Goal: Communication & Community: Answer question/provide support

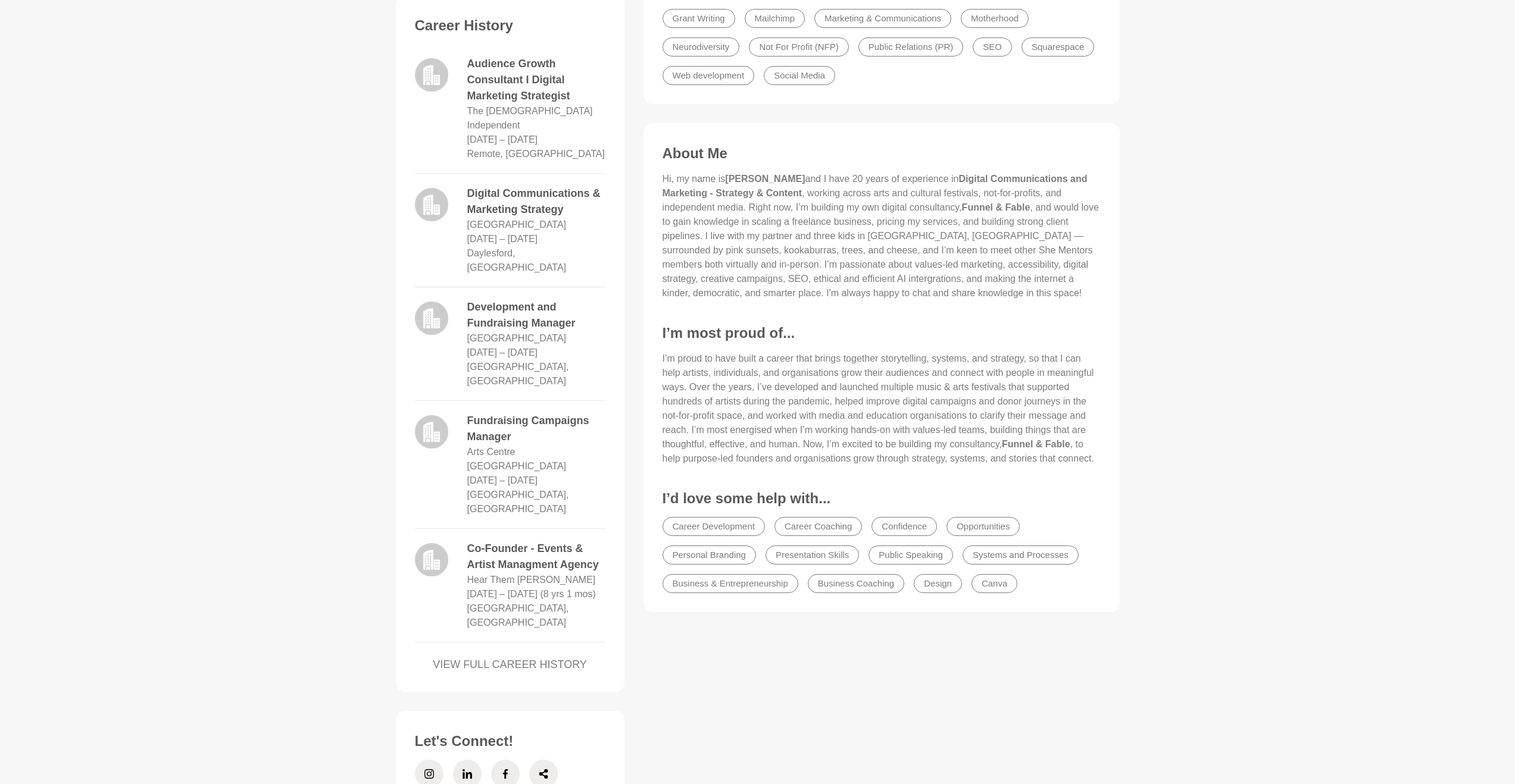
scroll to position [540, 0]
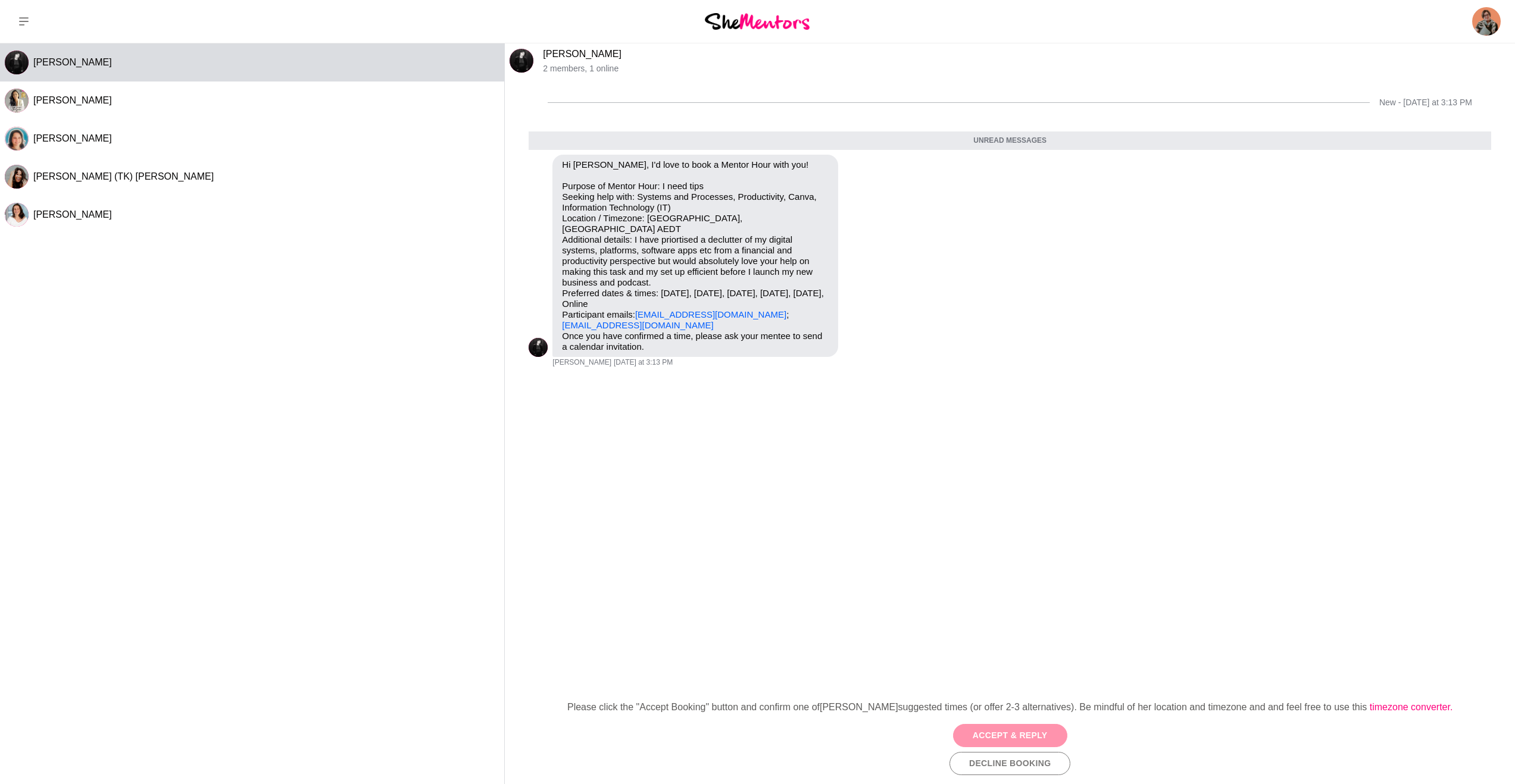
click at [999, 735] on button "Accept & Reply" at bounding box center [1010, 736] width 114 height 23
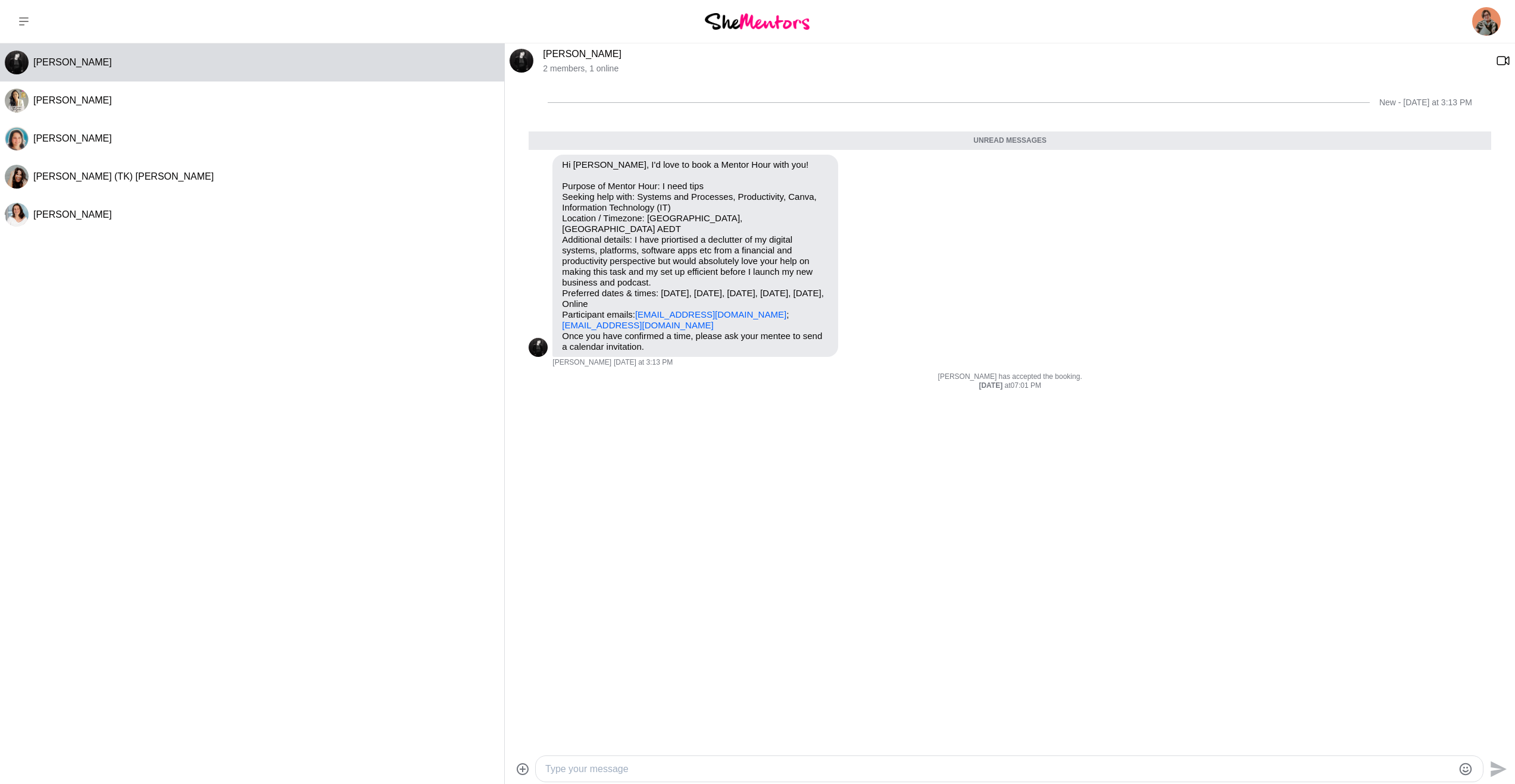
click at [572, 769] on textarea "Type your message" at bounding box center [999, 769] width 908 height 14
type textarea "Hi Lior"
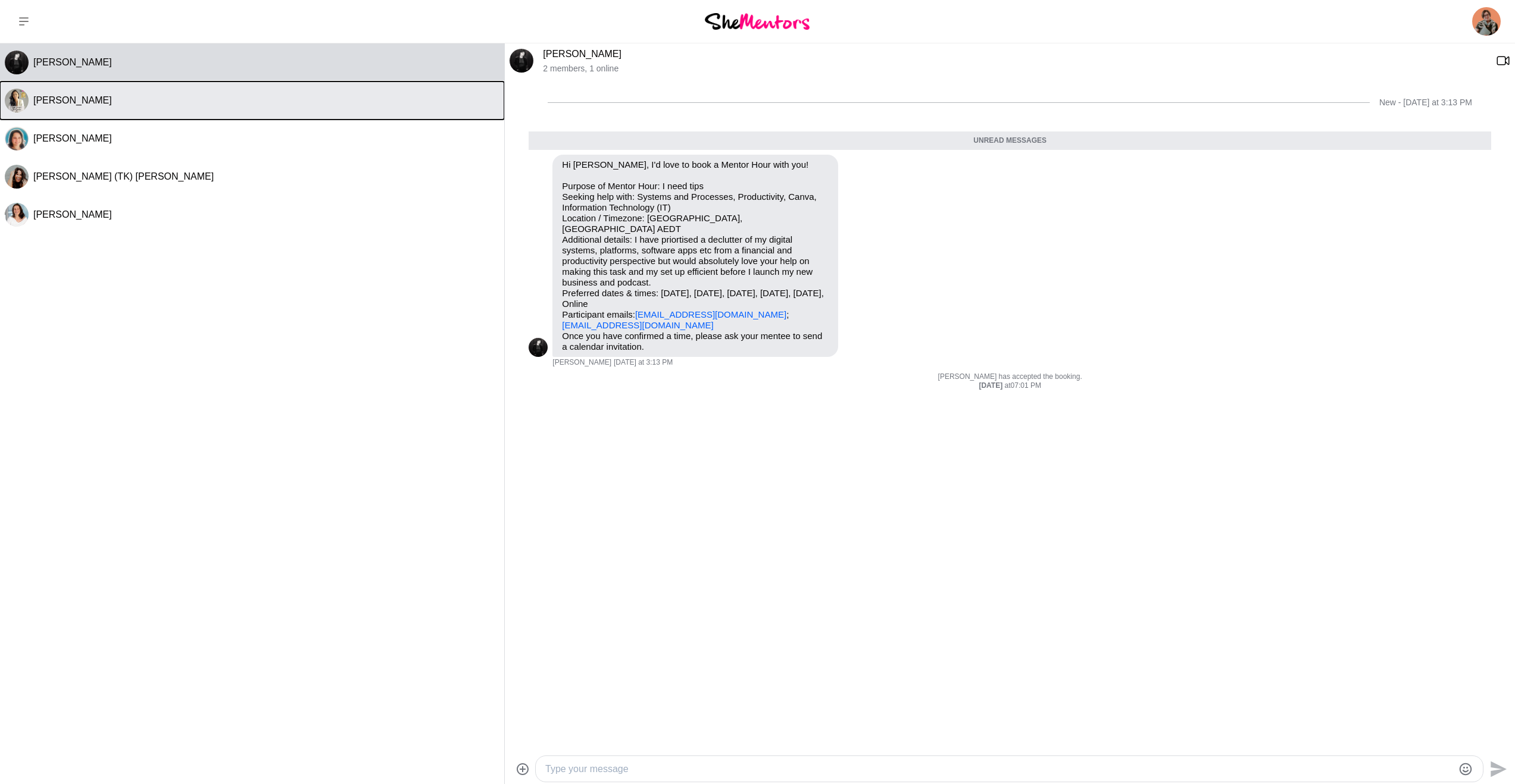
click at [145, 104] on div "[PERSON_NAME]" at bounding box center [266, 100] width 466 height 12
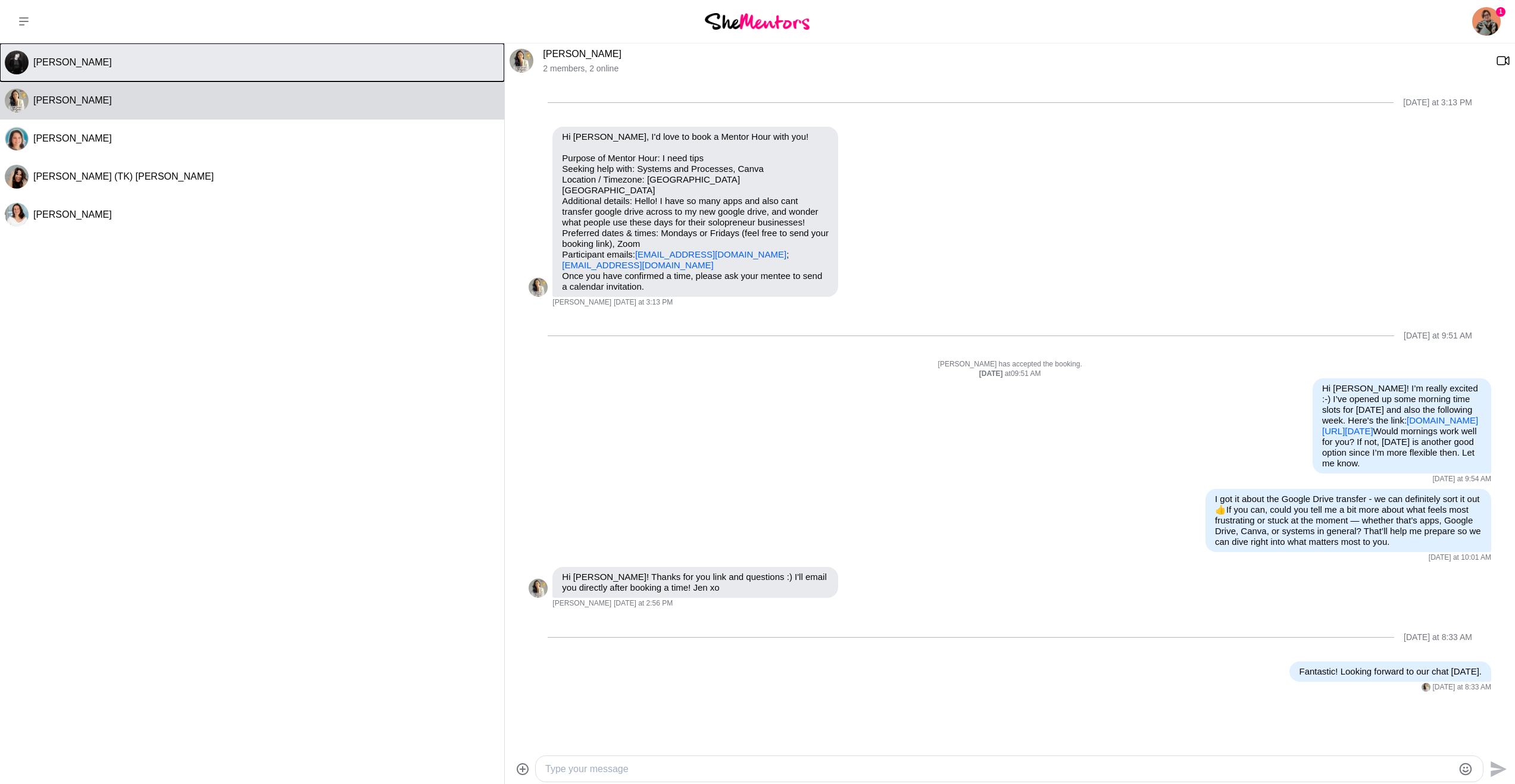
click at [197, 70] on button "[PERSON_NAME]" at bounding box center [252, 62] width 504 height 38
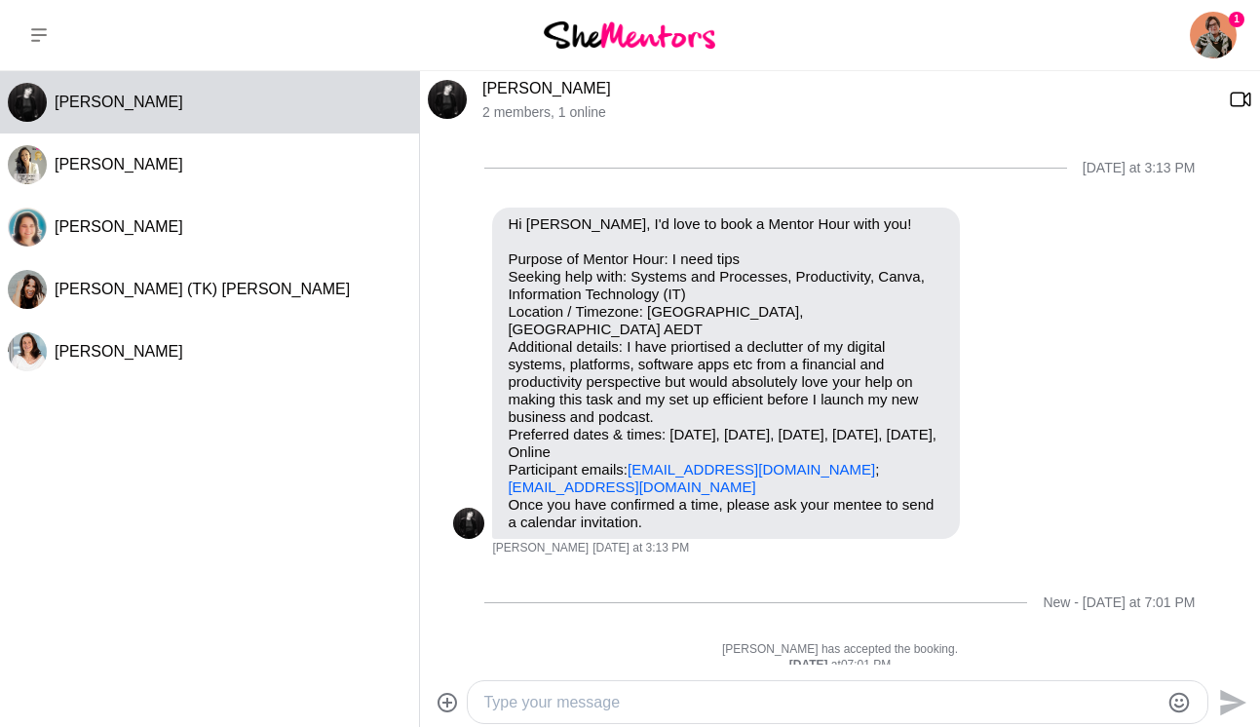
click at [519, 708] on textarea "Type your message" at bounding box center [820, 702] width 675 height 23
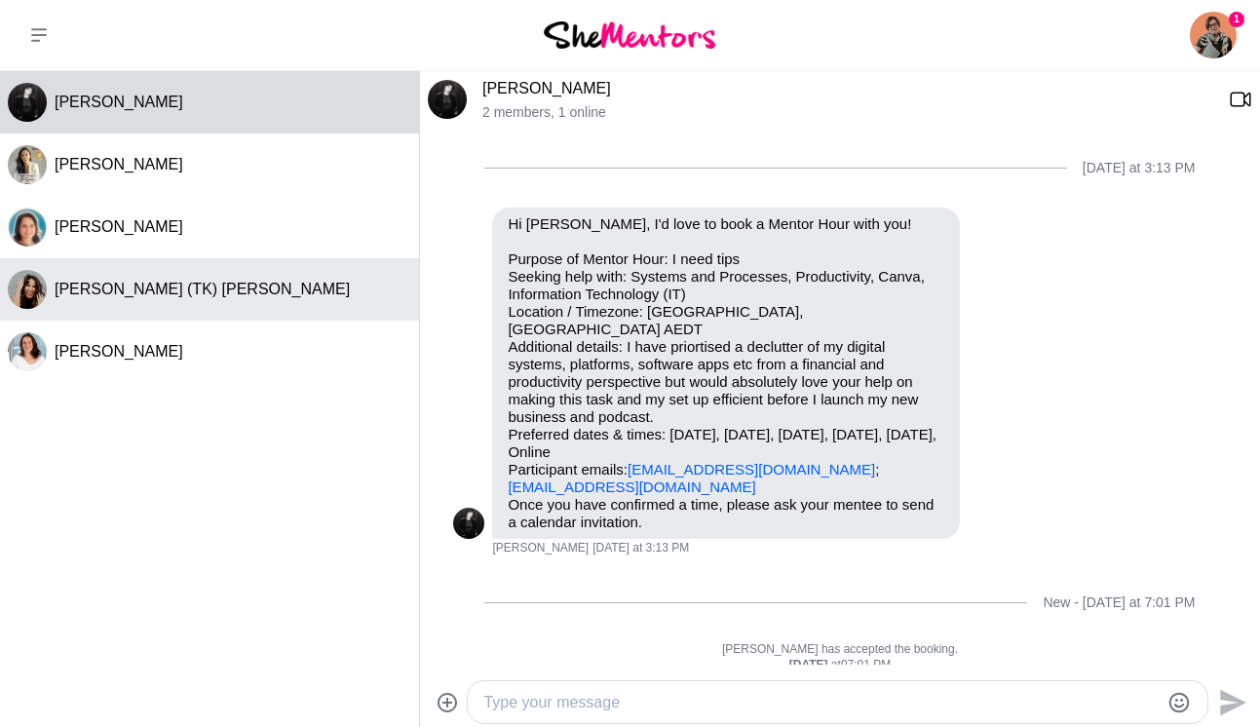
paste textarea "[URL][DOMAIN_NAME]"
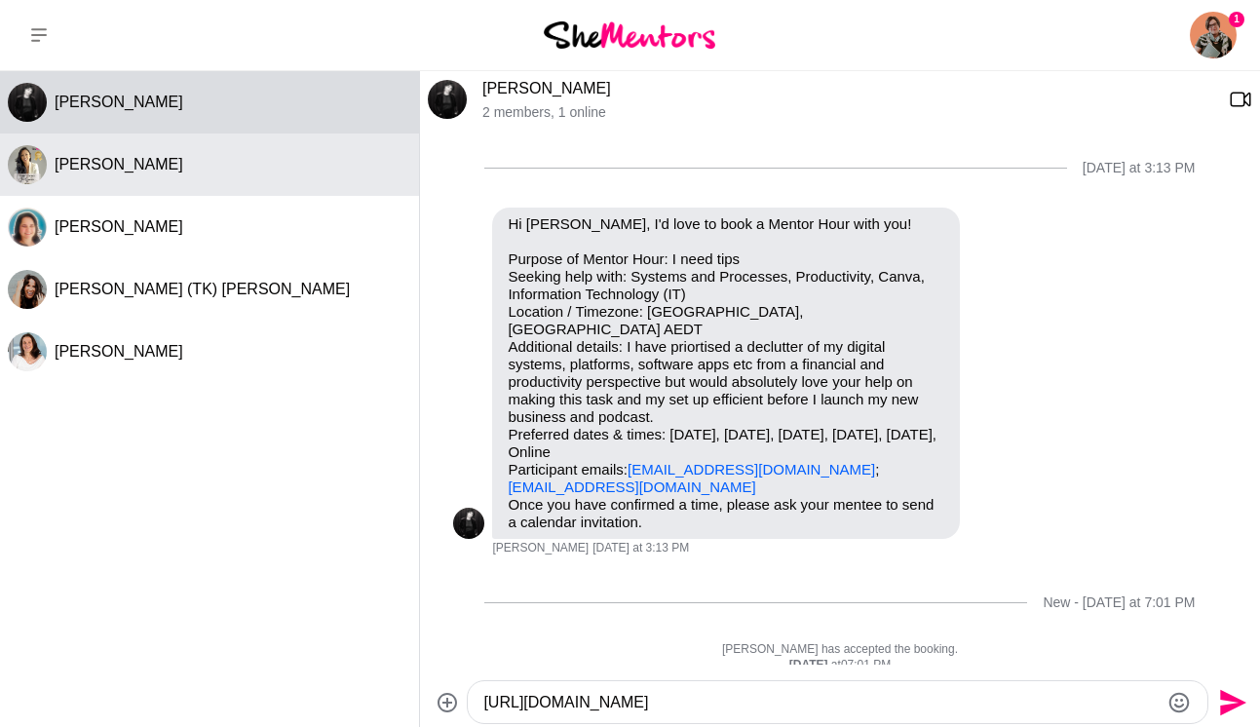
type textarea "[URL][DOMAIN_NAME]"
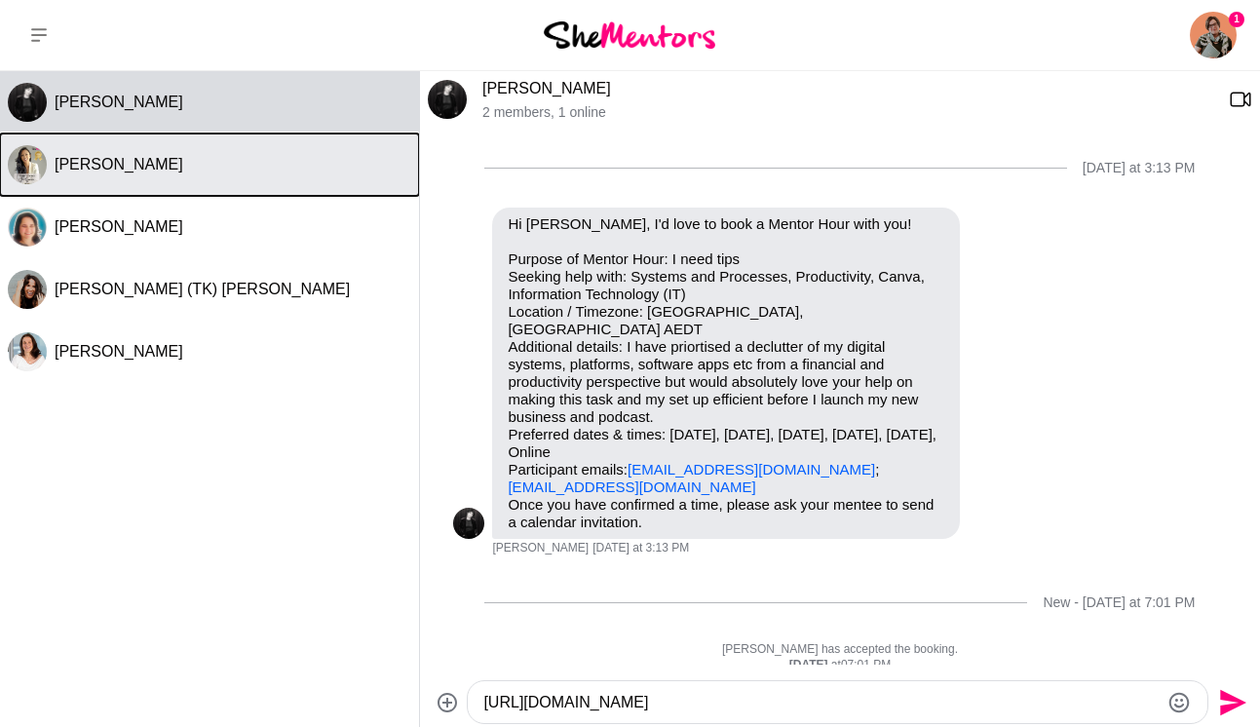
click at [90, 180] on button "[PERSON_NAME]" at bounding box center [209, 165] width 419 height 62
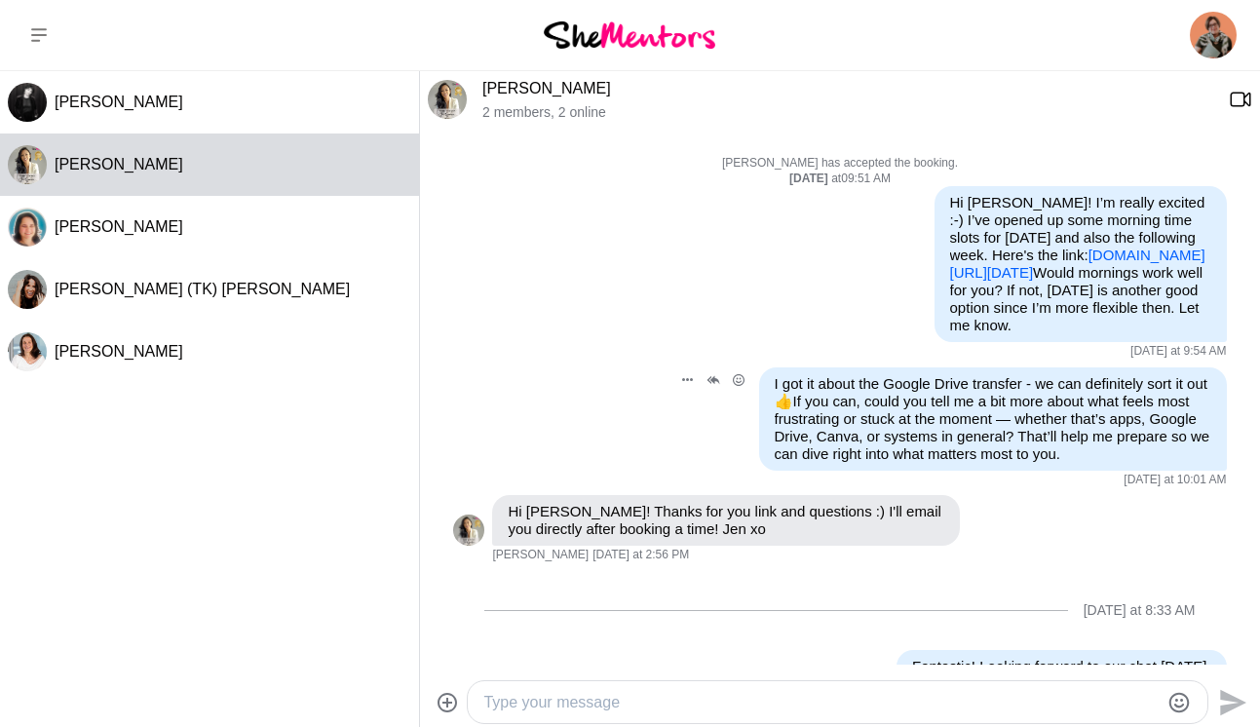
scroll to position [402, 0]
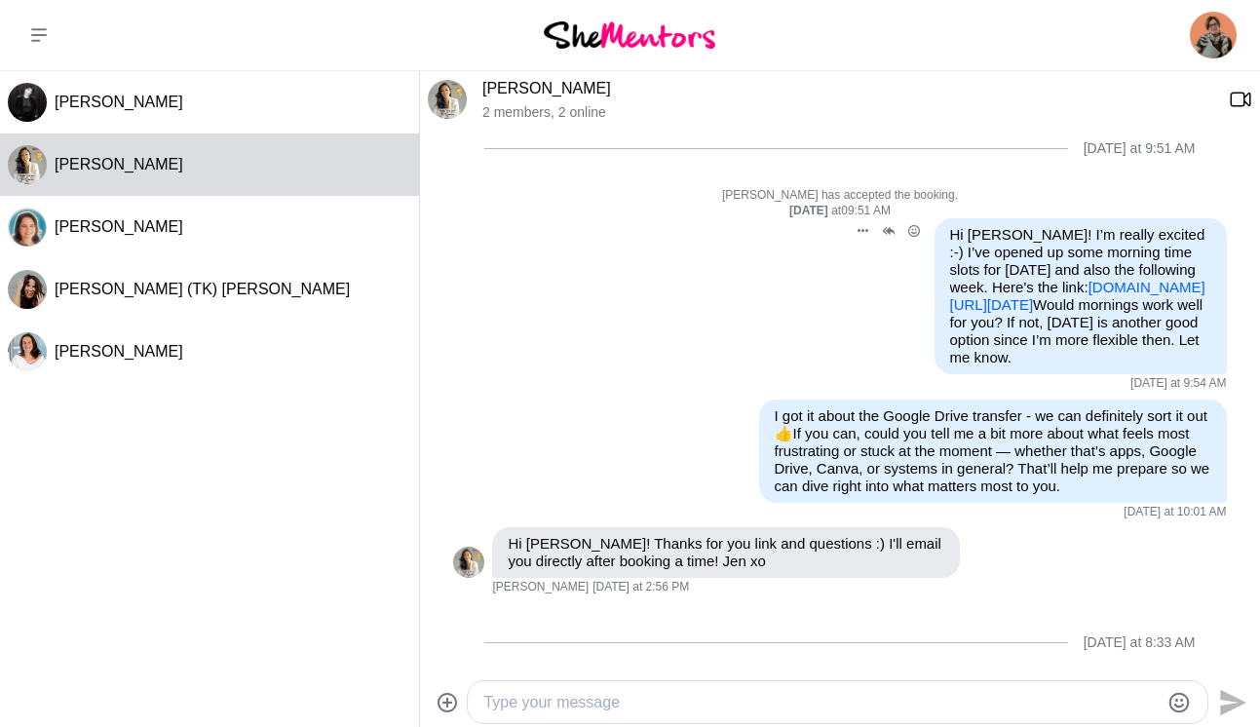
drag, startPoint x: 987, startPoint y: 218, endPoint x: 1089, endPoint y: 269, distance: 113.3
click at [1089, 269] on p "Hi [PERSON_NAME]! I’m really excited :-) I’ve opened up some morning time slots…" at bounding box center [1080, 296] width 261 height 140
drag, startPoint x: 983, startPoint y: 218, endPoint x: 1037, endPoint y: 226, distance: 54.2
click at [1037, 226] on p "Hi [PERSON_NAME]! I’m really excited :-) I’ve opened up some morning time slots…" at bounding box center [1080, 296] width 261 height 140
drag, startPoint x: 990, startPoint y: 215, endPoint x: 1135, endPoint y: 401, distance: 235.3
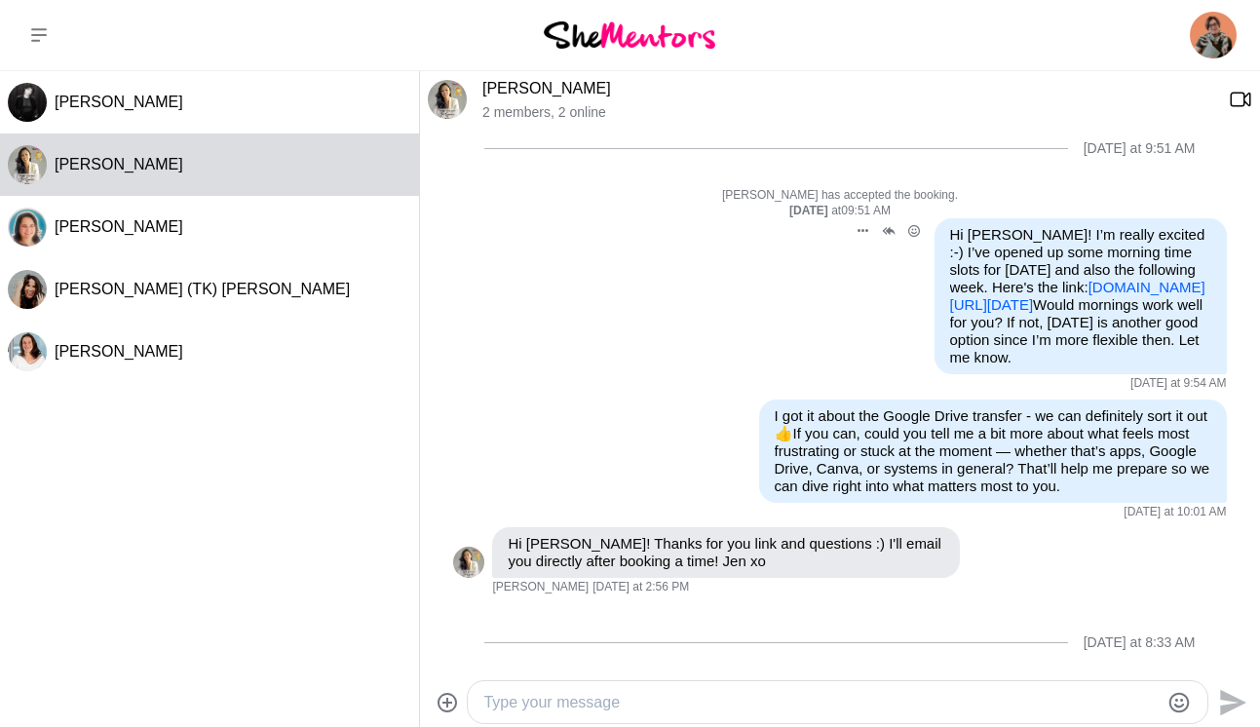
click at [1135, 366] on p "Hi [PERSON_NAME]! I’m really excited :-) I’ve opened up some morning time slots…" at bounding box center [1080, 296] width 261 height 140
copy p "’m really excited :-) I’ve opened up some morning time slots for [DATE] and als…"
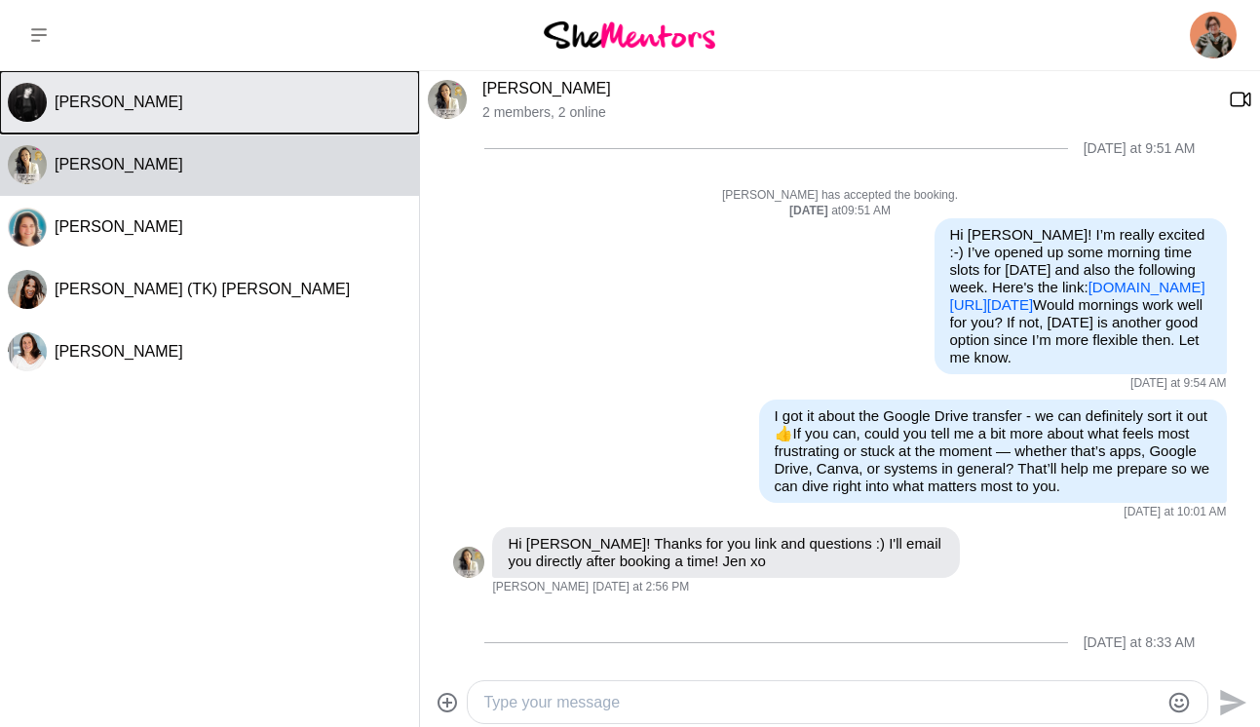
click at [172, 121] on button "[PERSON_NAME]" at bounding box center [209, 102] width 419 height 62
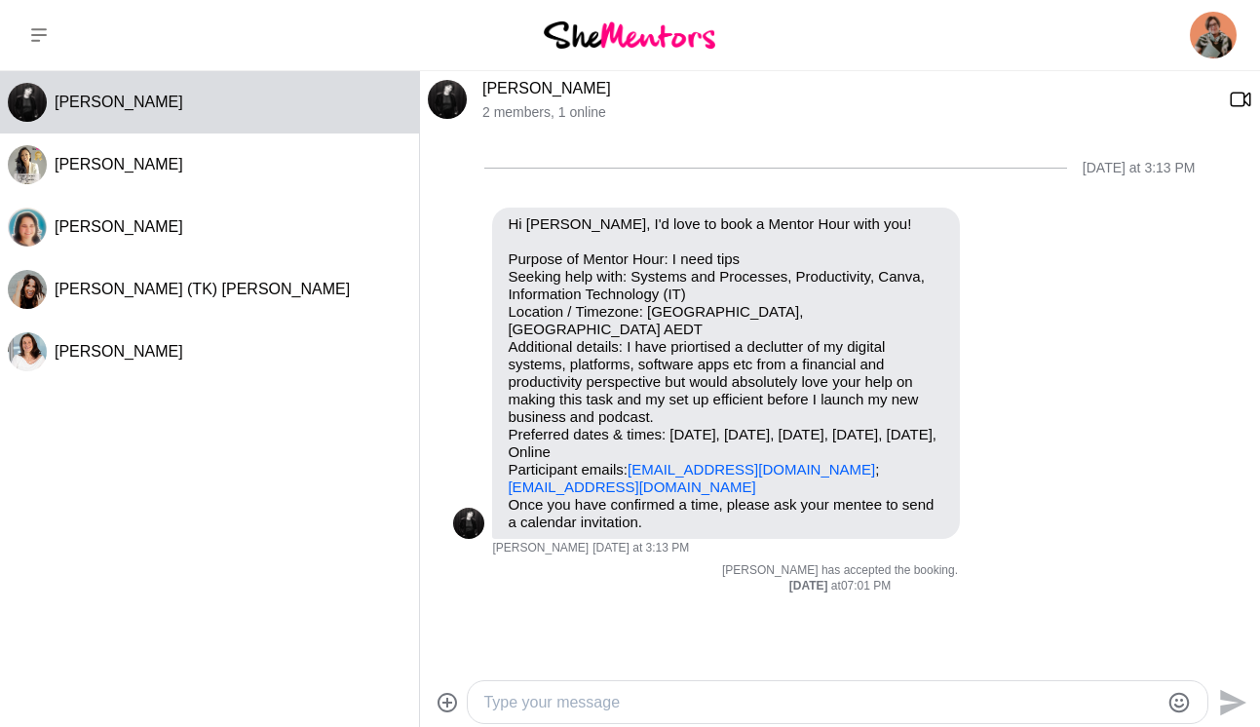
click at [590, 689] on div at bounding box center [820, 702] width 675 height 26
click at [527, 704] on textarea "Type your message" at bounding box center [820, 702] width 675 height 23
paste textarea "’m really excited :-) I’ve opened up some morning time slots for [DATE] and als…"
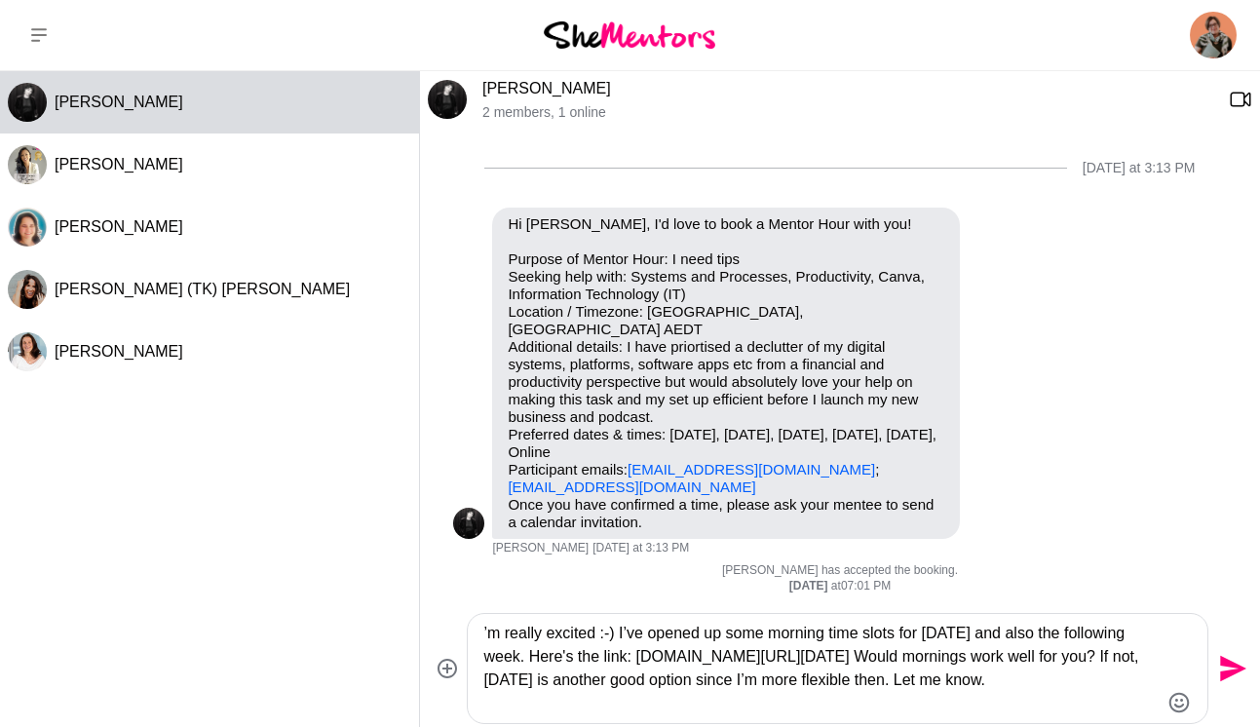
click at [483, 634] on textarea "’m really excited :-) I’ve opened up some morning time slots for [DATE] and als…" at bounding box center [820, 669] width 675 height 94
drag, startPoint x: 990, startPoint y: 635, endPoint x: 1019, endPoint y: 636, distance: 29.3
click at [1019, 636] on textarea "Hi Lior! I’m really excited :-) I’ve opened up some morning time slots for [DAT…" at bounding box center [820, 669] width 675 height 94
click at [990, 632] on textarea "Hi Lior! I’m really excited :-) I’ve opened up some morning time slots for [DAT…" at bounding box center [820, 669] width 675 height 94
click at [992, 634] on textarea "Hi Lior! I’m really excited :-) I’ve opened up some morning time slots for [DAT…" at bounding box center [820, 669] width 675 height 94
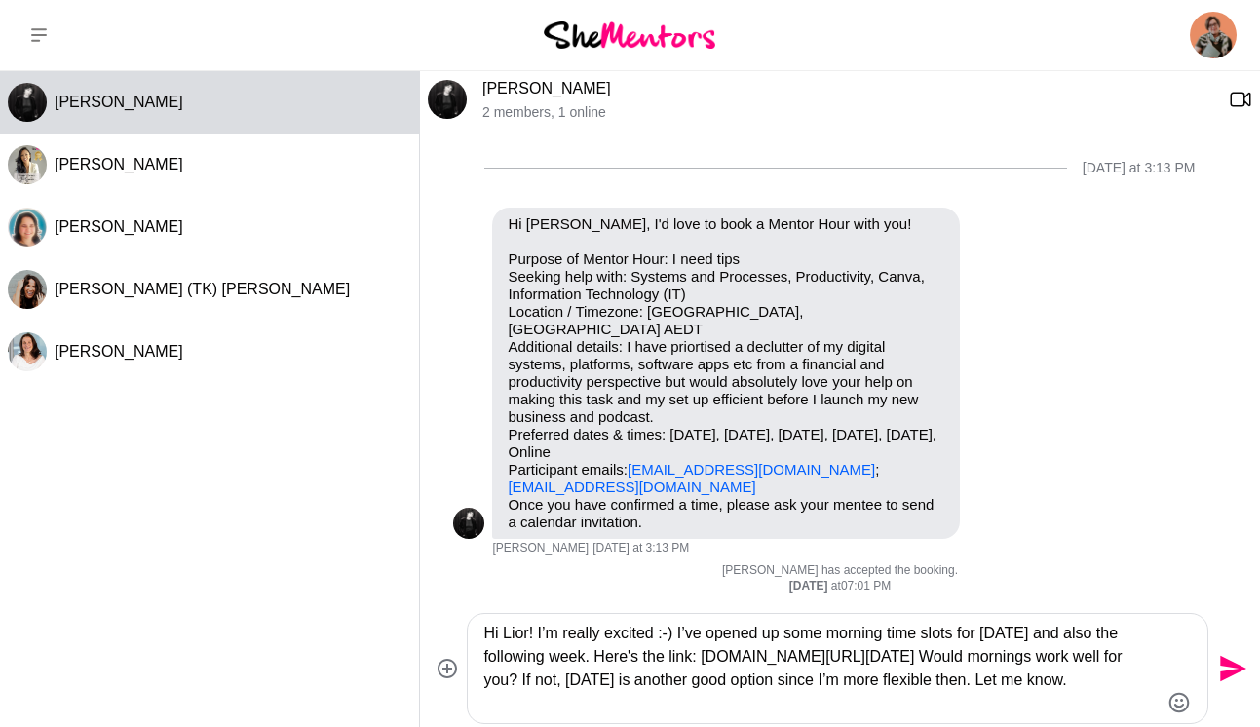
click at [992, 633] on textarea "Hi Lior! I’m really excited :-) I’ve opened up some morning time slots for [DAT…" at bounding box center [820, 669] width 675 height 94
click at [586, 659] on textarea "Hi Lior! I’m really excited :-) I’ve opened up some morning time slots for [DAT…" at bounding box center [820, 669] width 675 height 94
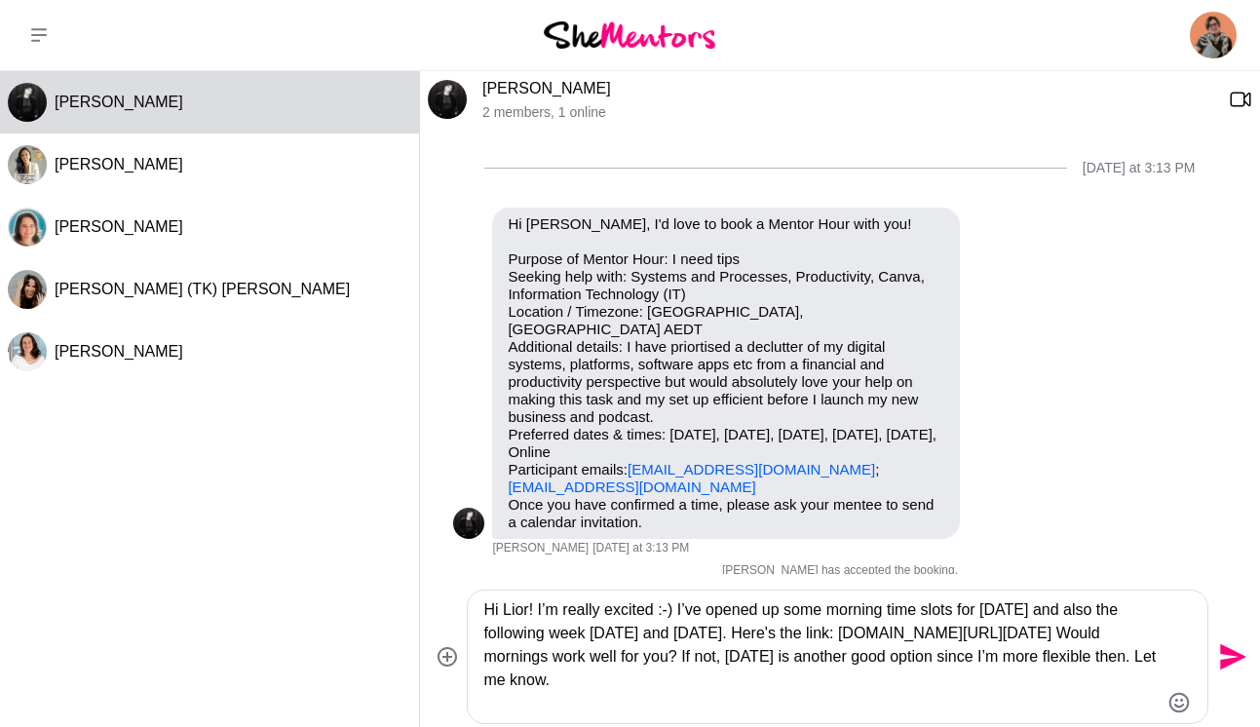
click at [575, 705] on textarea "Hi Lior! I’m really excited :-) I’ve opened up some morning time slots for [DAT…" at bounding box center [820, 656] width 675 height 117
type textarea "Hi Lior! I’m really excited :-) I’ve opened up some morning time slots for [DAT…"
drag, startPoint x: 892, startPoint y: 634, endPoint x: 1047, endPoint y: 652, distance: 155.9
click at [1047, 652] on textarea "Hi Lior! I’m really excited :-) I’ve opened up some morning time slots for [DAT…" at bounding box center [820, 656] width 675 height 117
click at [919, 692] on textarea "Hi Lior! I’m really excited :-) I’ve opened up some morning time slots for [DAT…" at bounding box center [820, 656] width 675 height 117
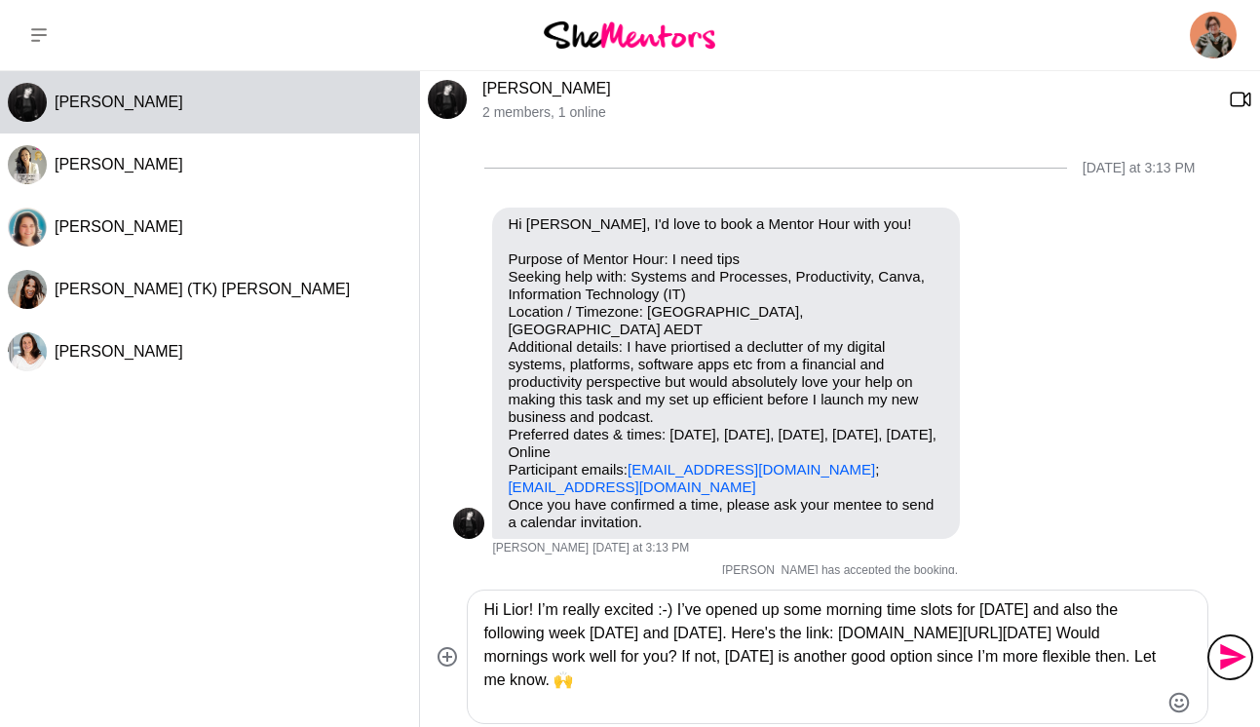
click at [1225, 660] on icon "Send" at bounding box center [1233, 657] width 26 height 26
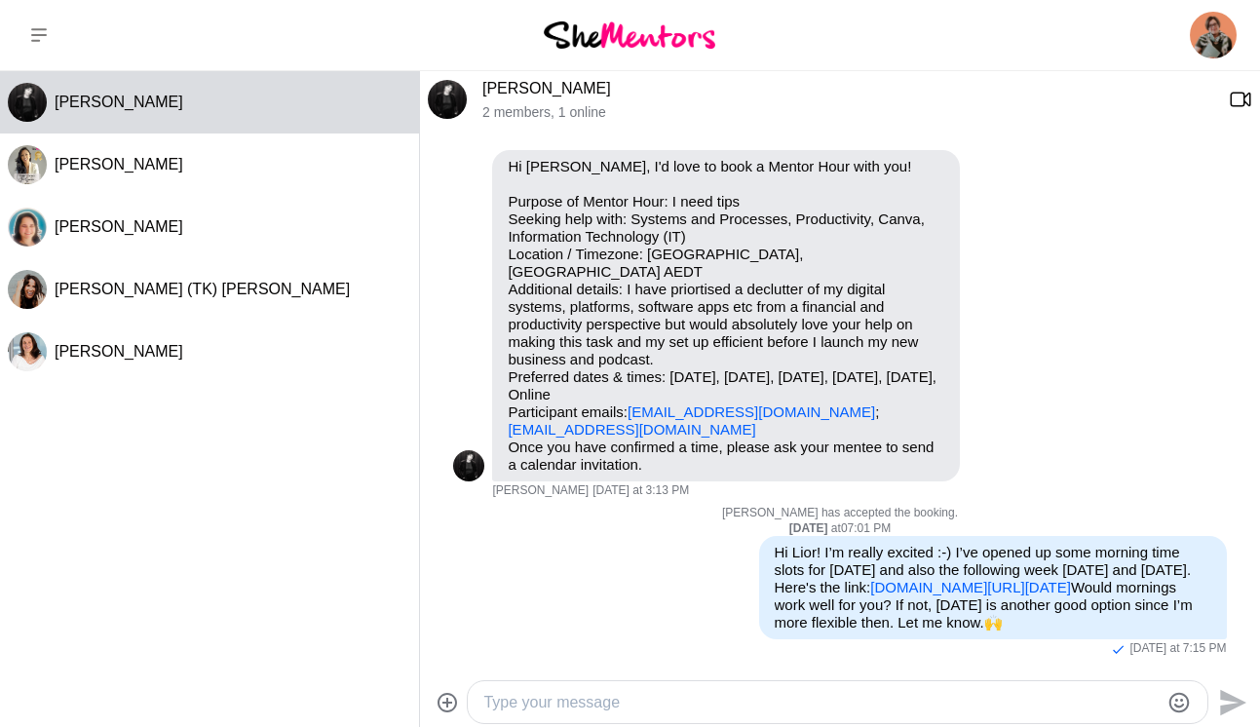
scroll to position [145, 0]
